Goal: Task Accomplishment & Management: Use online tool/utility

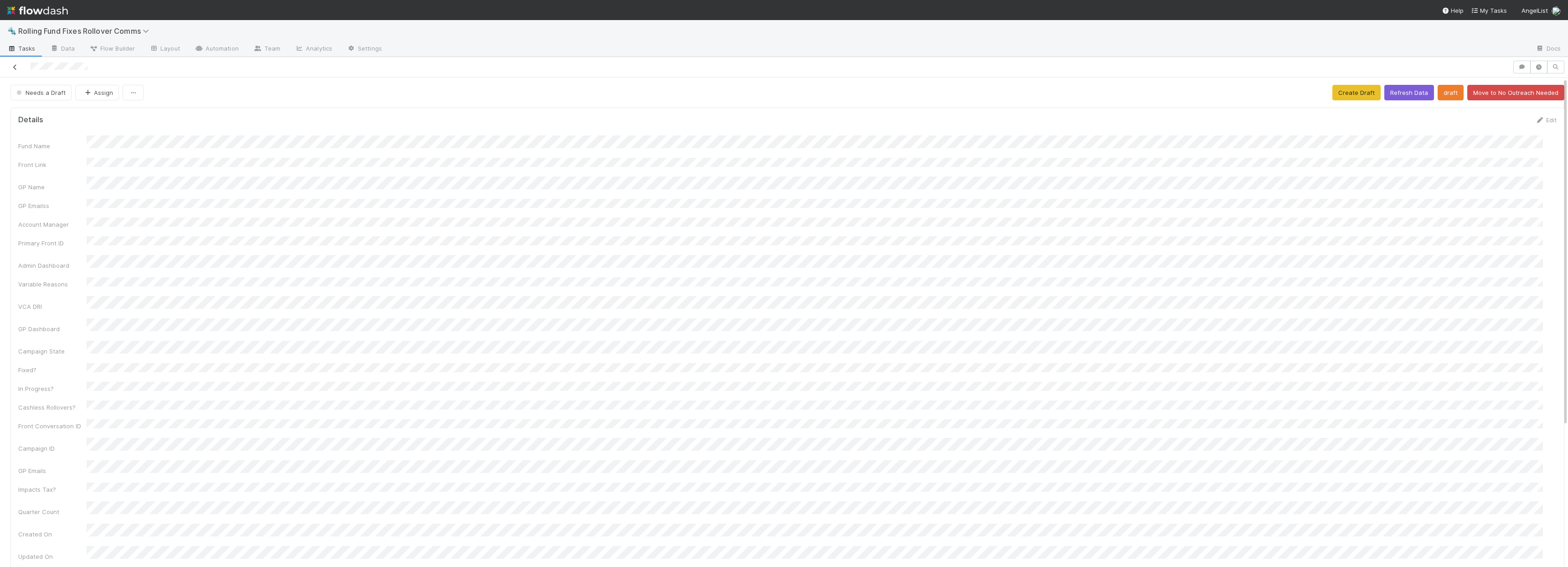
click at [16, 65] on icon at bounding box center [15, 68] width 9 height 6
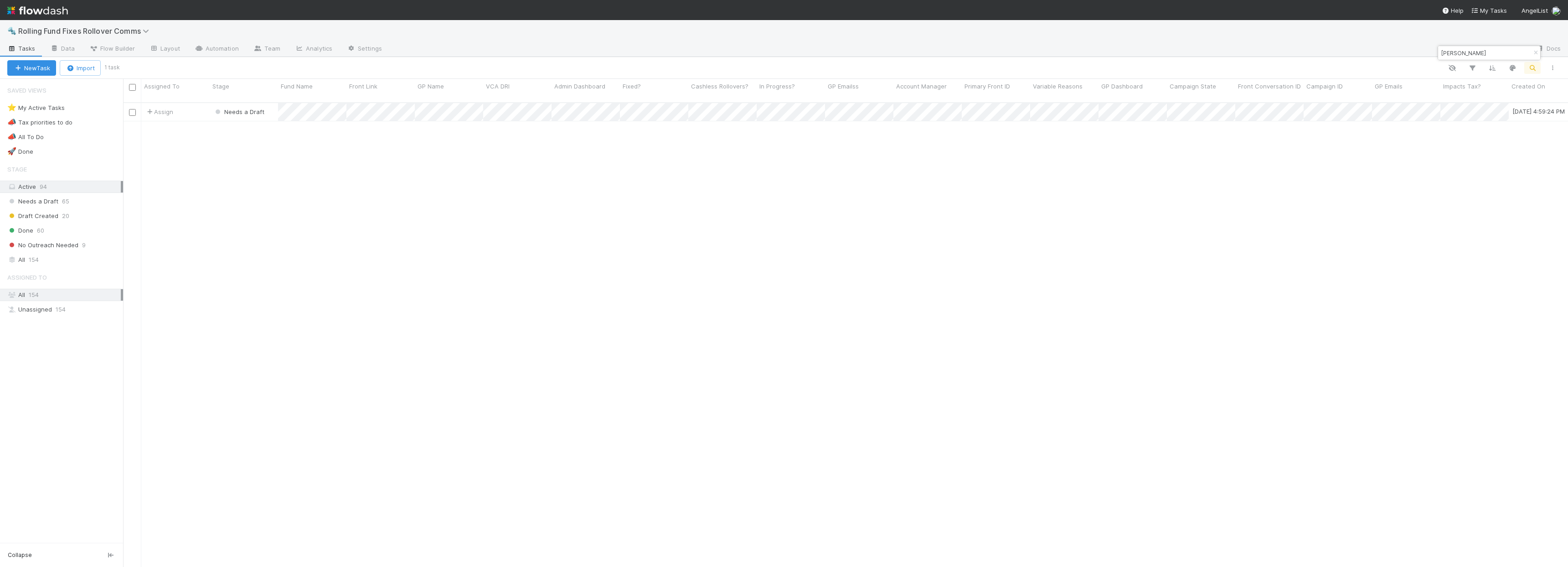
scroll to position [465, 1438]
click at [1455, 57] on input "[PERSON_NAME]" at bounding box center [1485, 53] width 91 height 11
type input "10x"
click at [200, 103] on div "Assign" at bounding box center [175, 111] width 68 height 18
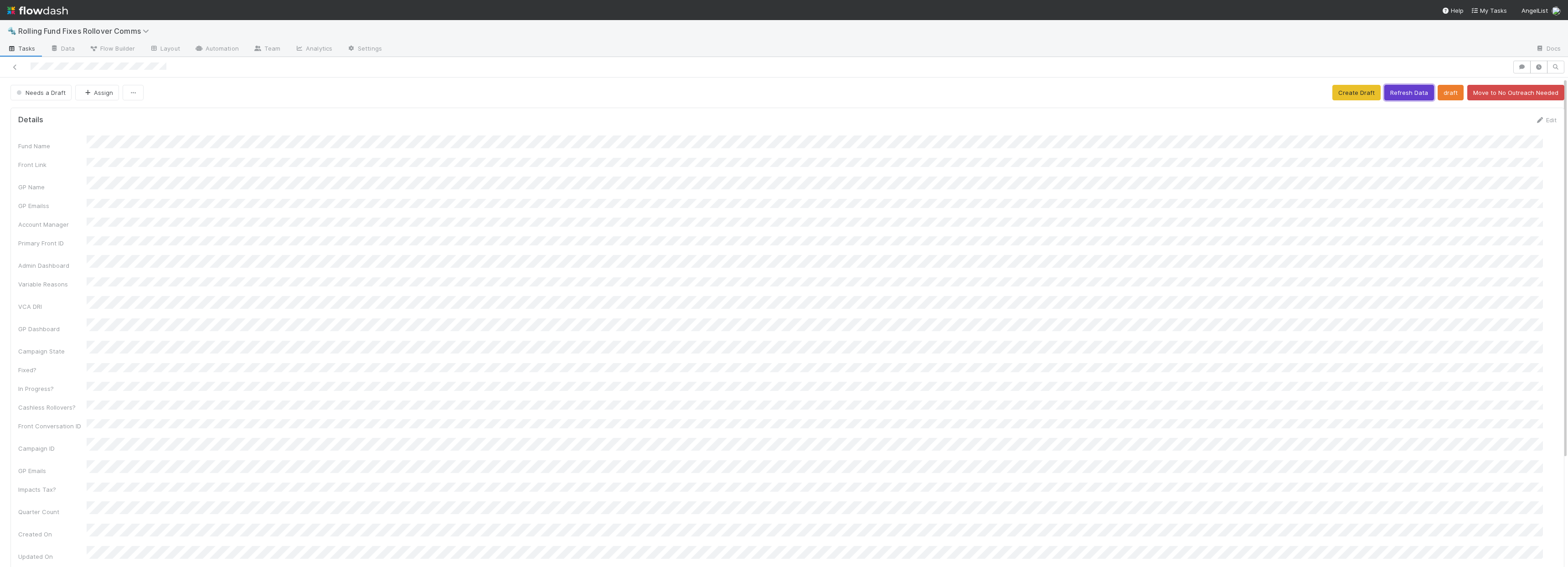
click at [1404, 94] on button "Refresh Data" at bounding box center [1409, 92] width 50 height 15
